Goal: Task Accomplishment & Management: Use online tool/utility

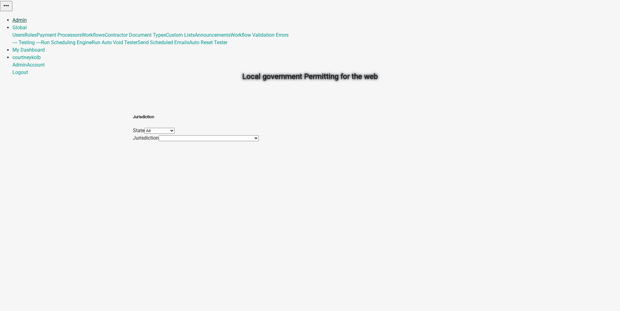
click at [27, 17] on link "Admin" at bounding box center [19, 20] width 14 height 6
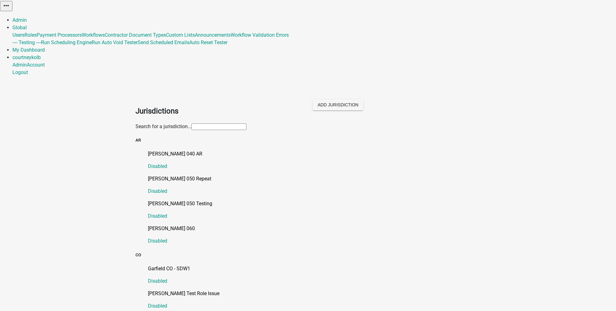
click at [203, 123] on input "text" at bounding box center [218, 126] width 55 height 7
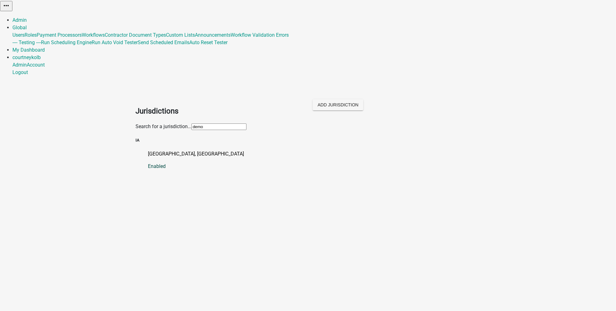
type input "demo"
click at [153, 150] on p "[GEOGRAPHIC_DATA], [GEOGRAPHIC_DATA]" at bounding box center [314, 153] width 332 height 7
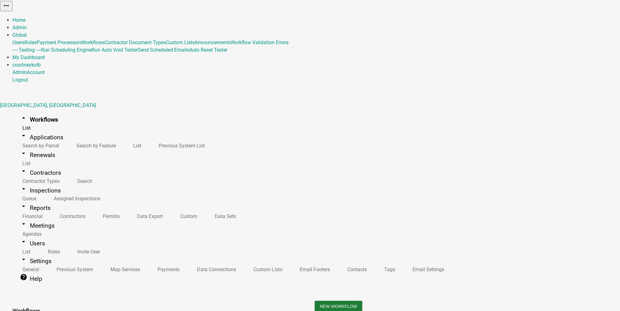
click at [117, 300] on button "Settings" at bounding box center [101, 305] width 32 height 11
select select "1"
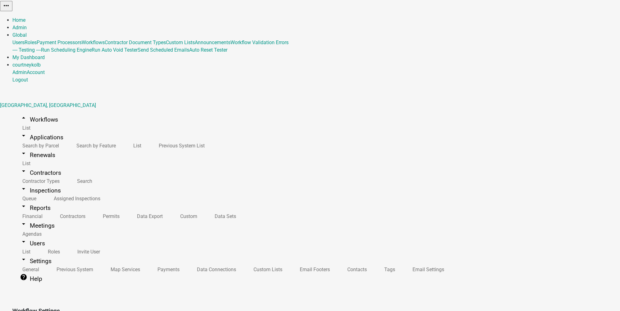
select select "d11857e1-273a-4ea0-bc57-9c0516e6ff7a"
select select "4"
select select "2: Object"
select select
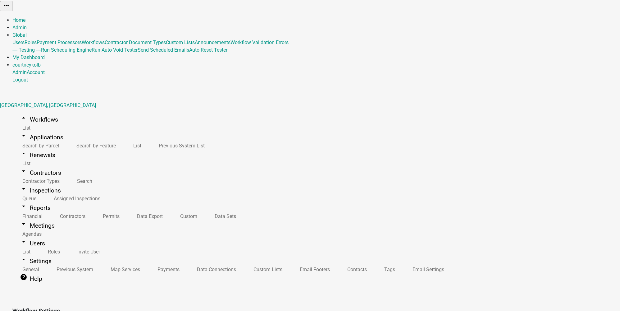
click at [29, 112] on link "arrow_drop_up Workflows" at bounding box center [38, 119] width 53 height 15
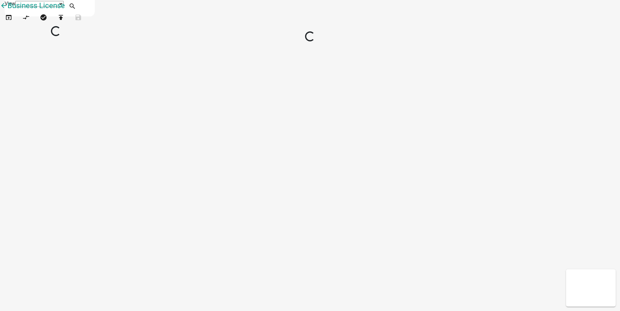
select select "1"
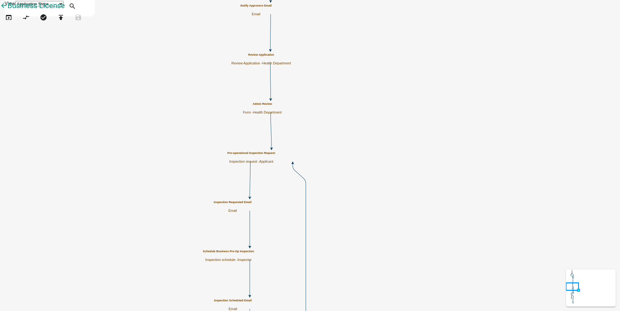
scroll to position [395, 0]
click at [7, 11] on icon "arrow_back" at bounding box center [3, 6] width 7 height 9
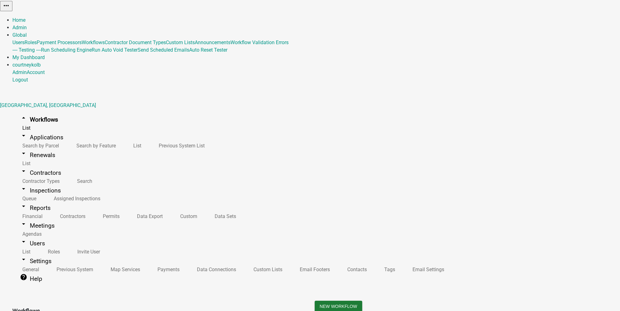
click at [34, 148] on link "arrow_drop_down Renewals" at bounding box center [37, 155] width 50 height 15
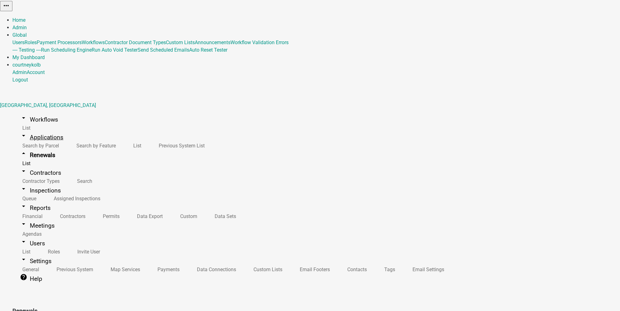
click at [34, 130] on link "arrow_drop_down Applications" at bounding box center [41, 137] width 58 height 15
click at [37, 112] on link "arrow_drop_down Workflows" at bounding box center [38, 119] width 53 height 15
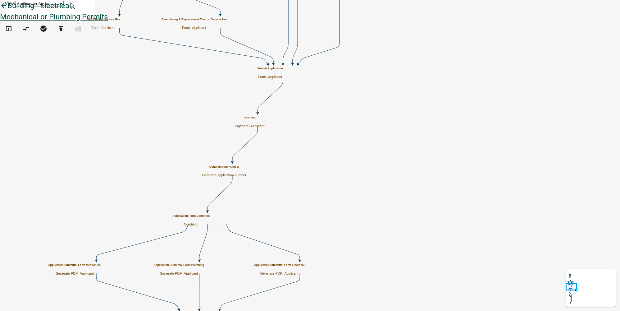
click at [7, 10] on icon "arrow_back" at bounding box center [3, 6] width 7 height 9
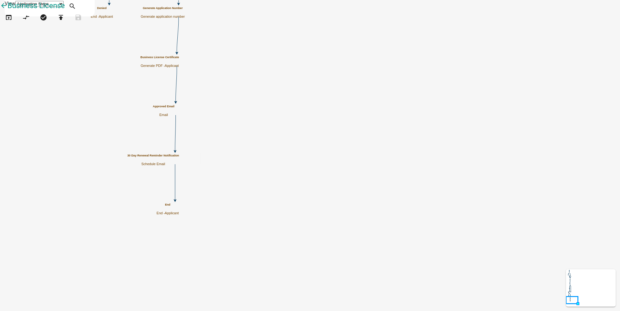
click at [179, 157] on h5 "30 Day Renewal Reminder Notification" at bounding box center [153, 155] width 52 height 3
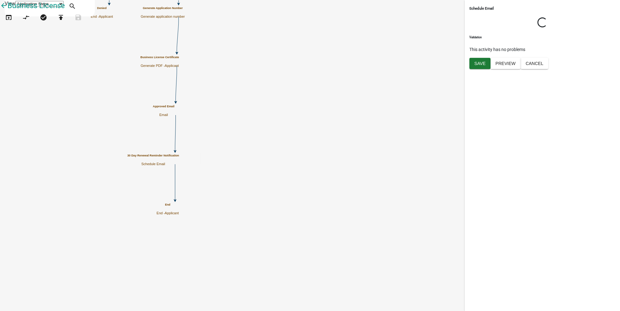
select select "2: 2:00 AM"
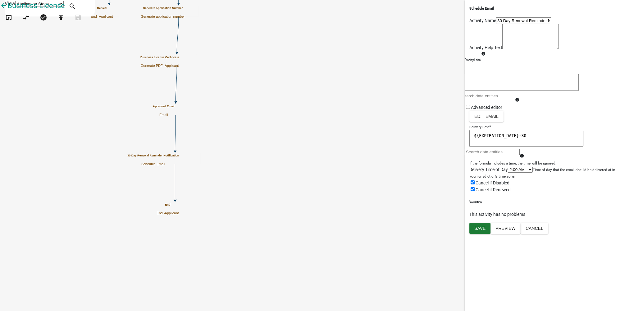
click at [526, 147] on textarea "${EXPIRATION_DATE}-30" at bounding box center [526, 138] width 114 height 17
drag, startPoint x: 526, startPoint y: 182, endPoint x: 463, endPoint y: 180, distance: 62.8
click at [463, 36] on main "Start Start - Applicant Parcel search Parcel search - Applicant Require User Re…" at bounding box center [366, 36] width 508 height 0
click at [543, 158] on form "Activity Name 30 Day Renewal Reminder Notification Activity Help Text Display L…" at bounding box center [542, 104] width 146 height 175
click at [548, 234] on button "Cancel" at bounding box center [535, 227] width 28 height 11
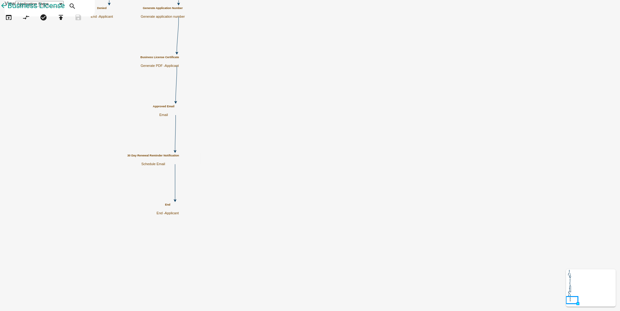
click at [179, 157] on h5 "30 Day Renewal Reminder Notification" at bounding box center [153, 155] width 52 height 3
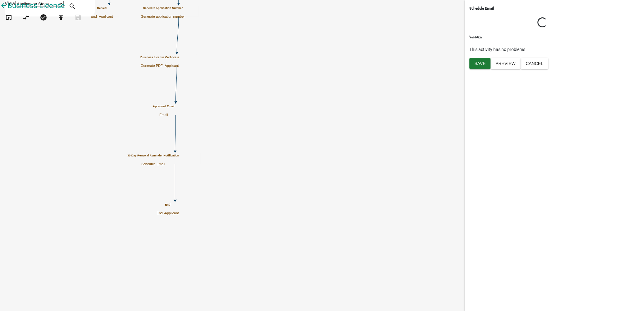
select select "2: 2:00 AM"
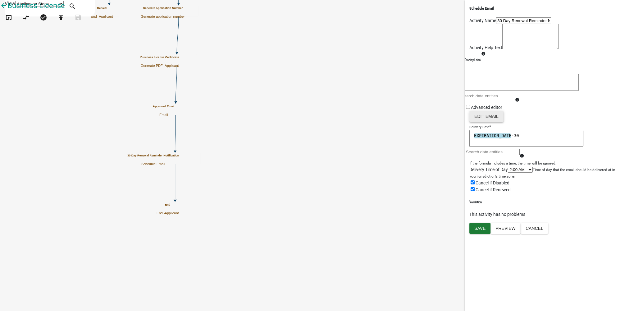
click at [493, 122] on button "Edit Email" at bounding box center [486, 116] width 34 height 11
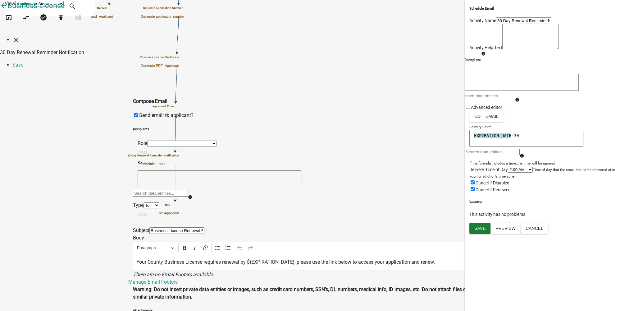
click at [14, 36] on icon "close" at bounding box center [15, 39] width 7 height 7
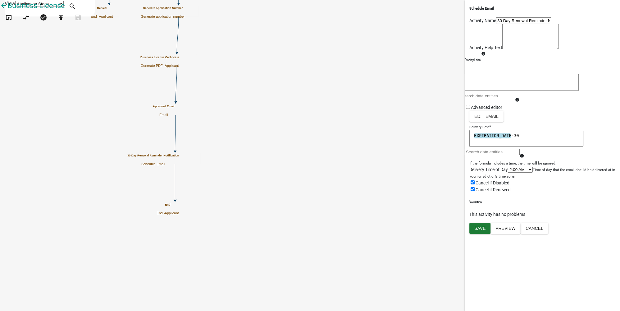
click at [382, 126] on icon "Start Start - Applicant Parcel search Parcel search - Applicant Require User Re…" at bounding box center [309, 155] width 619 height 310
click at [548, 234] on button "Cancel" at bounding box center [535, 227] width 28 height 11
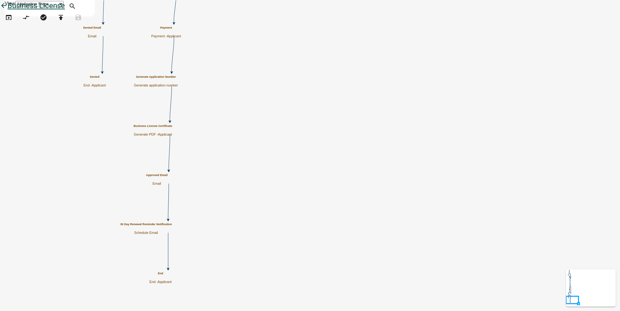
click at [7, 11] on icon "arrow_back" at bounding box center [3, 6] width 7 height 9
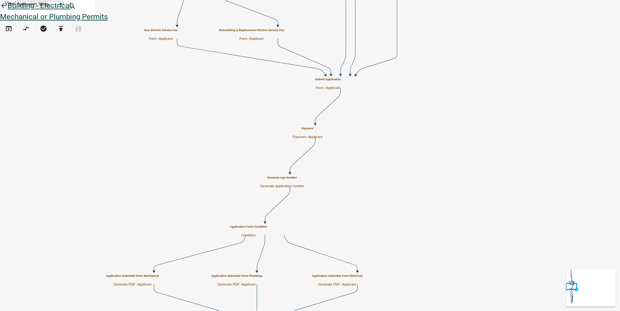
click at [7, 11] on icon "arrow_back" at bounding box center [3, 6] width 7 height 9
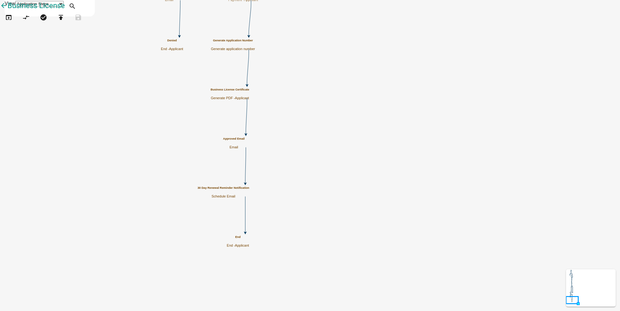
click at [420, 216] on icon "Start Start - Applicant Parcel search Parcel search - Applicant Require User Re…" at bounding box center [309, 155] width 619 height 310
click at [7, 11] on icon "arrow_back" at bounding box center [3, 6] width 7 height 9
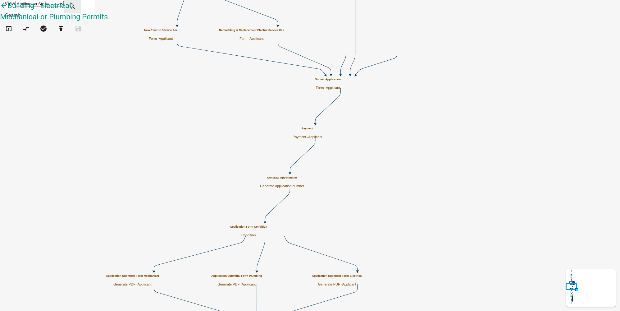
click at [76, 6] on icon "search" at bounding box center [72, 6] width 7 height 9
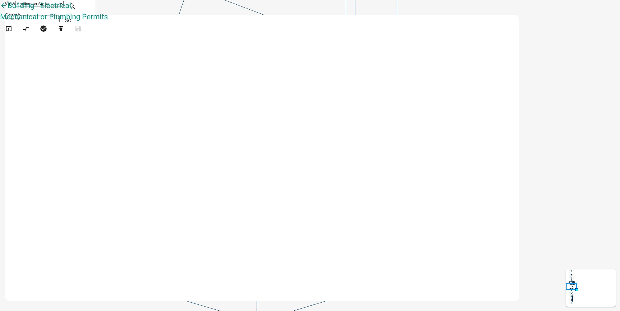
click at [60, 20] on input at bounding box center [32, 19] width 55 height 7
type input "fee"
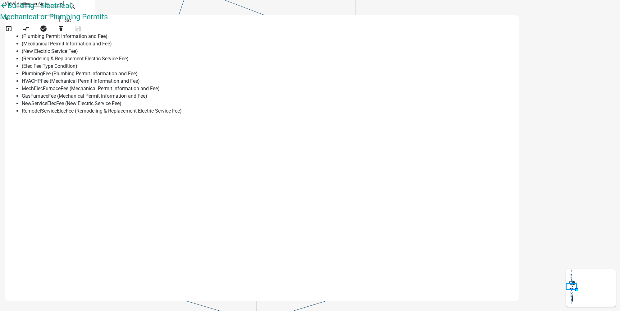
click at [107, 39] on span "(Plumbing Permit Information and Fee)" at bounding box center [65, 36] width 86 height 6
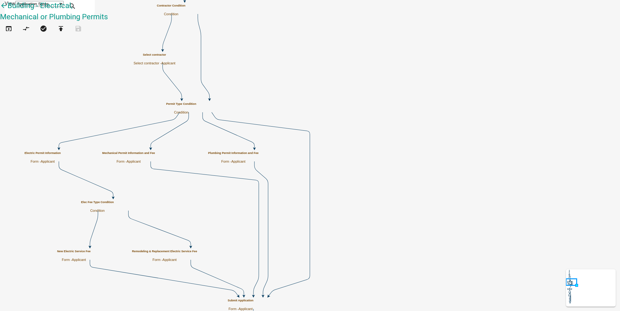
click at [258, 154] on h5 "Plumbing Permit Information and Fee" at bounding box center [233, 152] width 50 height 3
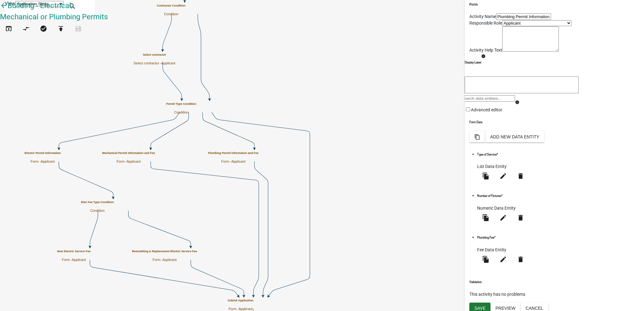
scroll to position [5, 0]
click at [507, 257] on icon "edit" at bounding box center [502, 257] width 7 height 7
select select "fee"
select select "1: 8186e3da-8a8c-47aa-befe-431ccb455ef4"
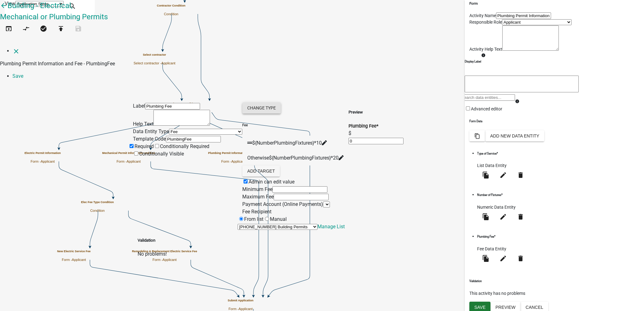
click at [280, 102] on div "Change Type" at bounding box center [261, 107] width 39 height 11
select select "2"
click at [31, 41] on select "Simple List Advanced" at bounding box center [18, 38] width 25 height 6
click at [371, 102] on div "Preview Plumbing Fee * $ 0" at bounding box center [375, 166] width 55 height 128
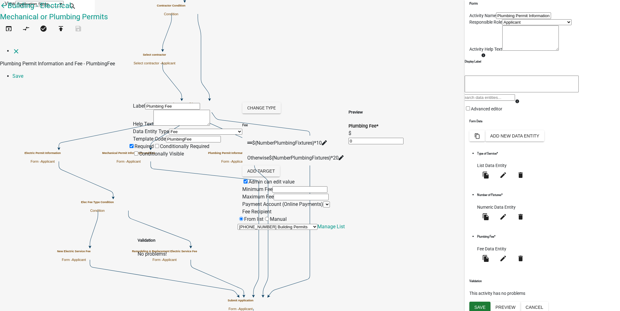
click at [327, 140] on icon at bounding box center [324, 142] width 5 height 5
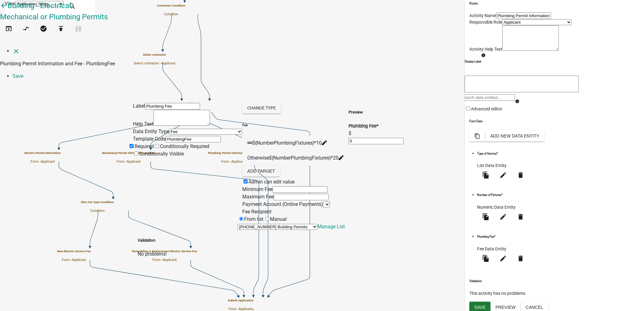
click at [344, 155] on icon at bounding box center [341, 157] width 5 height 5
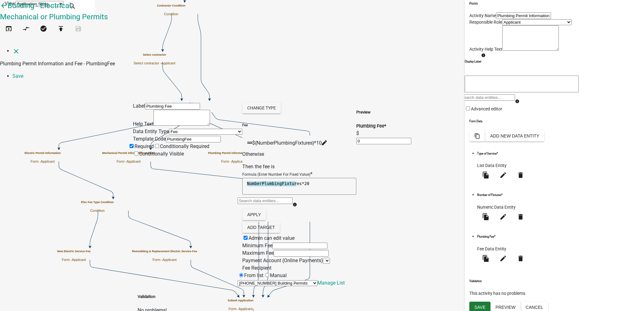
click at [389, 117] on div "Preview Plumbing Fee * $ 0" at bounding box center [383, 194] width 55 height 184
click at [266, 209] on button "Apply" at bounding box center [254, 214] width 24 height 11
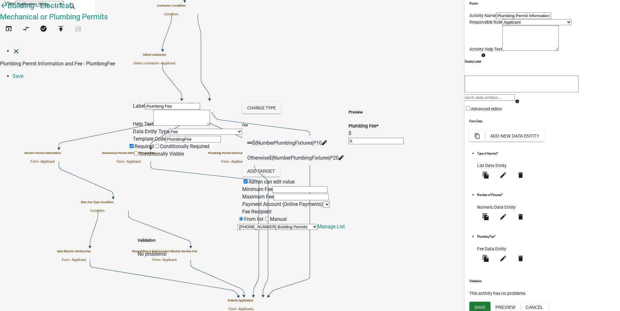
click at [12, 48] on icon "close" at bounding box center [15, 51] width 7 height 7
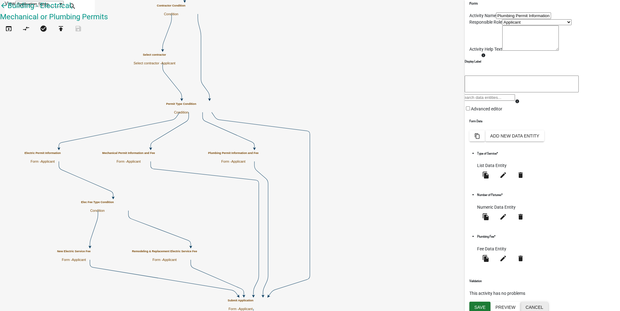
click at [548, 302] on button "Cancel" at bounding box center [535, 306] width 28 height 11
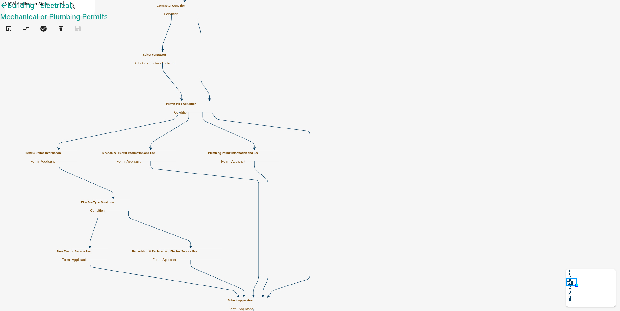
scroll to position [0, 0]
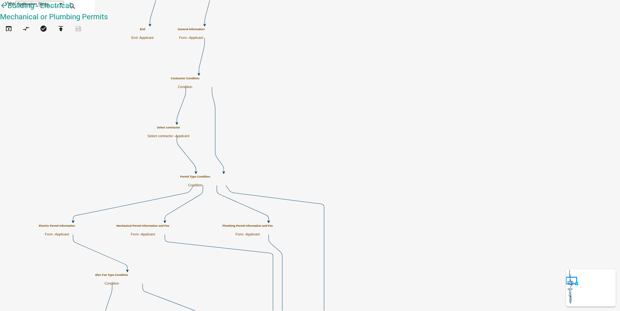
click at [273, 233] on p "Form - Applicant" at bounding box center [247, 234] width 50 height 4
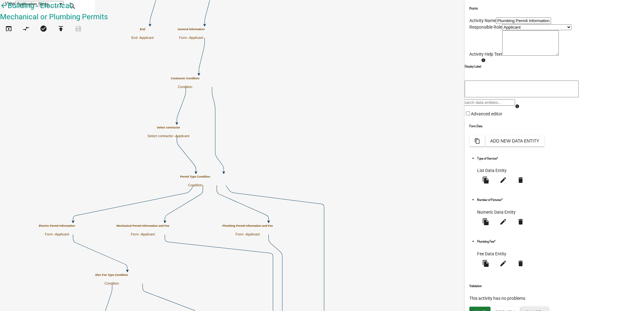
click at [548, 307] on button "Cancel" at bounding box center [535, 311] width 28 height 11
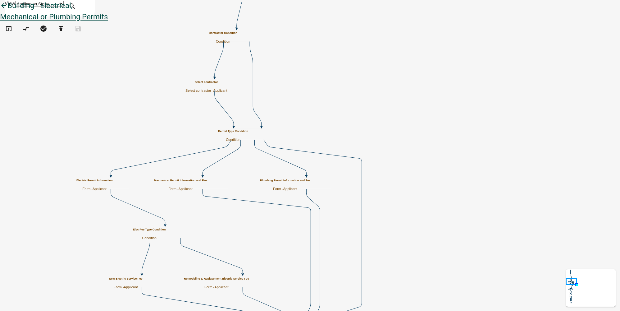
click at [7, 11] on icon "arrow_back" at bounding box center [3, 6] width 7 height 9
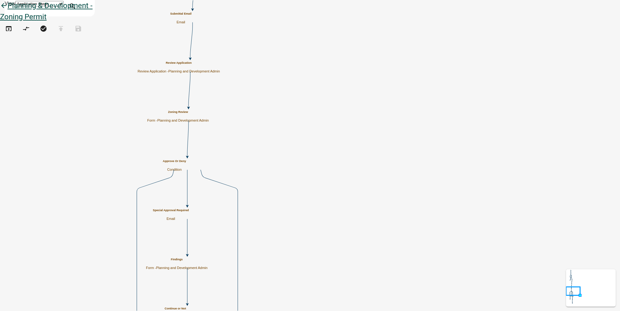
click at [7, 11] on icon "arrow_back" at bounding box center [3, 6] width 7 height 9
